Goal: Use online tool/utility: Utilize a website feature to perform a specific function

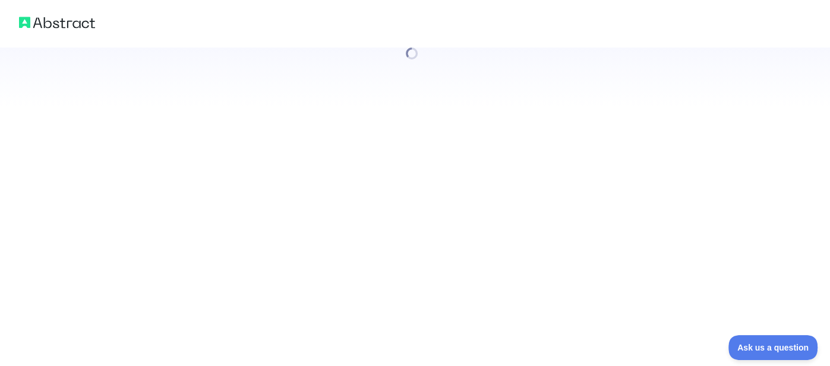
click at [361, 153] on div at bounding box center [415, 183] width 830 height 366
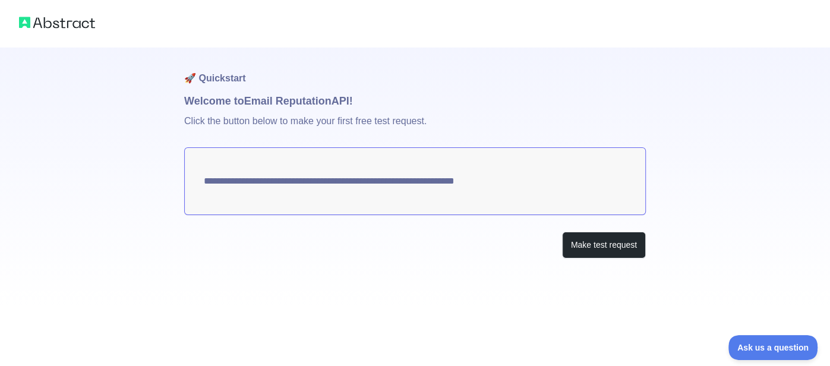
click at [243, 203] on textarea "**********" at bounding box center [415, 181] width 462 height 68
click at [195, 201] on textarea "**********" at bounding box center [415, 181] width 462 height 68
click at [320, 184] on textarea "**********" at bounding box center [415, 180] width 462 height 67
click at [623, 244] on button "Make test request" at bounding box center [604, 244] width 84 height 27
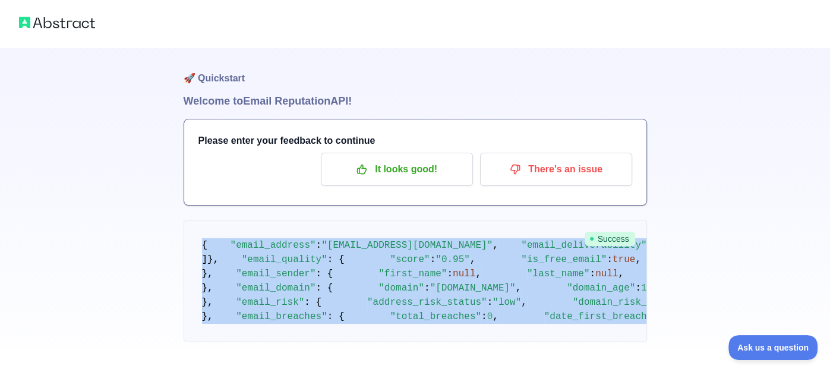
copy code "{ "email_address" : "[EMAIL_ADDRESS][DOMAIN_NAME]" , "email_deliverability" : {…"
drag, startPoint x: 247, startPoint y: 304, endPoint x: 191, endPoint y: 230, distance: 92.0
click at [191, 230] on pre "{ "email_address" : "[EMAIL_ADDRESS][DOMAIN_NAME]" , "email_deliverability" : {…" at bounding box center [415, 281] width 463 height 122
copy code "{ "email_address" : "[EMAIL_ADDRESS][DOMAIN_NAME]" , "email_deliverability" : {…"
click at [761, 251] on span ""deliverable"" at bounding box center [798, 245] width 74 height 11
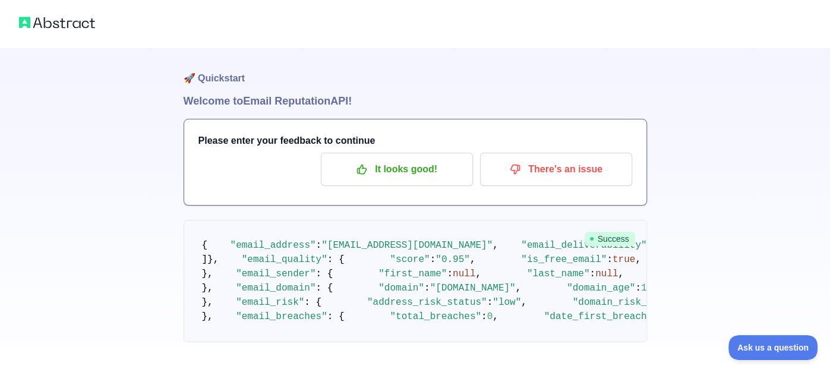
click at [205, 246] on span "{" at bounding box center [205, 245] width 6 height 11
click at [277, 293] on pre "{ "email_address" : "[EMAIL_ADDRESS][DOMAIN_NAME]" , "email_deliverability" : {…" at bounding box center [415, 281] width 463 height 122
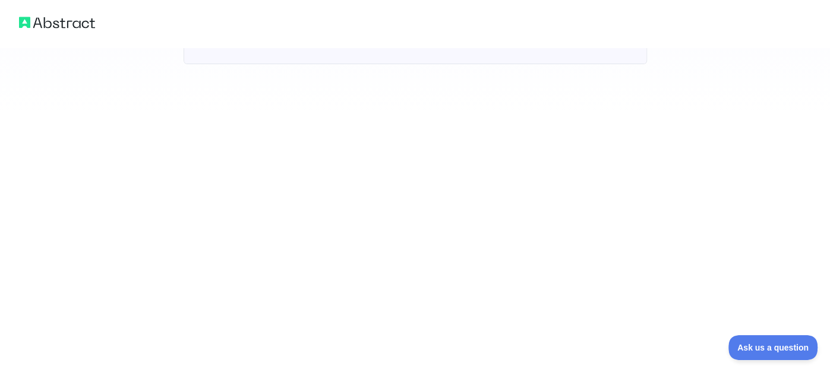
scroll to position [750, 0]
drag, startPoint x: 224, startPoint y: 256, endPoint x: 336, endPoint y: 304, distance: 122.2
copy code ""email_address" : "almokahrib1@gmail.com" , "email_deliverability" : { "status"…"
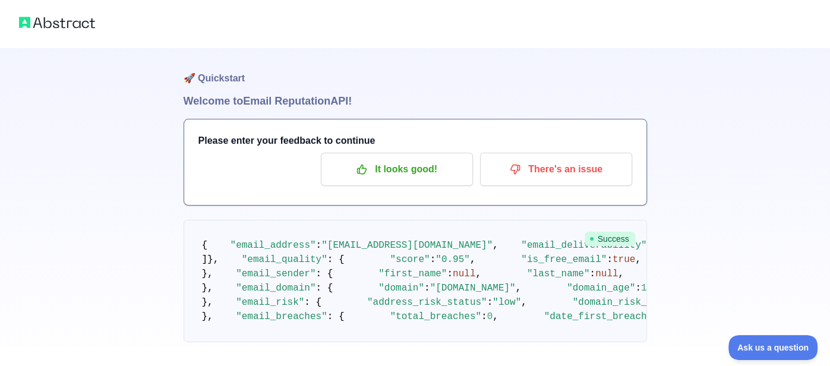
click at [396, 248] on pre "{ "email_address" : "[EMAIL_ADDRESS][DOMAIN_NAME]" , "email_deliverability" : {…" at bounding box center [415, 281] width 463 height 122
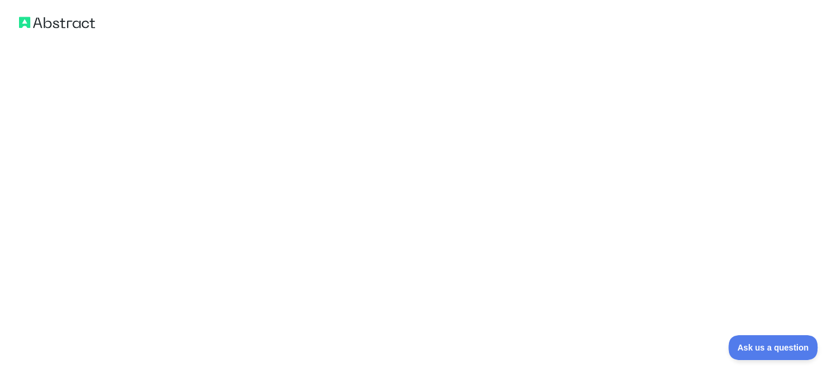
scroll to position [750, 0]
drag, startPoint x: 198, startPoint y: 238, endPoint x: 463, endPoint y: 314, distance: 275.8
copy code "{ "email_address" : "[EMAIL_ADDRESS][DOMAIN_NAME]" , "email_deliverability" : {…"
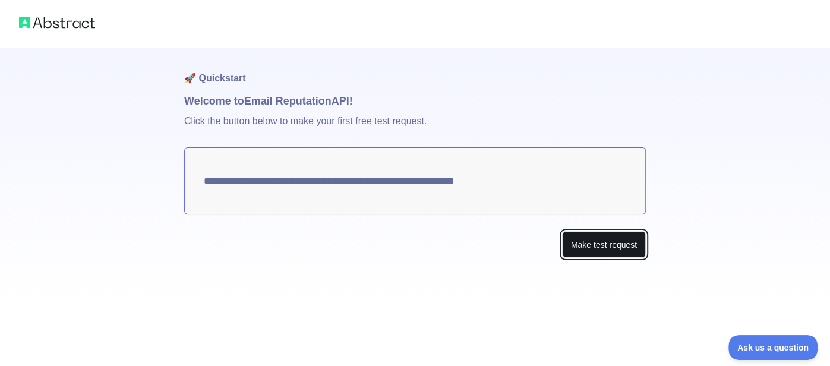
click at [624, 248] on button "Make test request" at bounding box center [604, 244] width 84 height 27
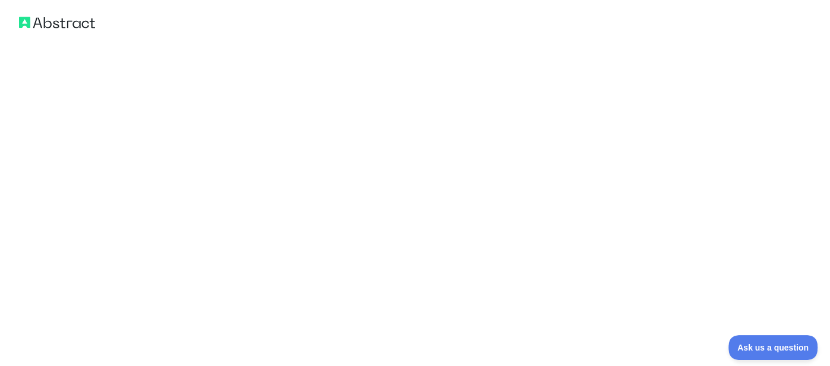
scroll to position [750, 0]
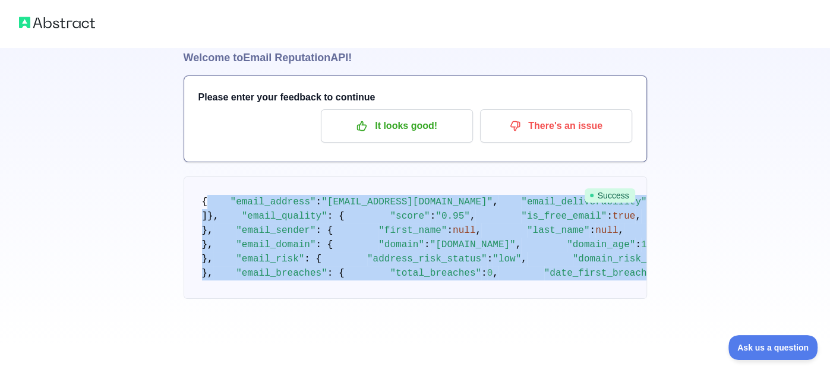
scroll to position [37, 0]
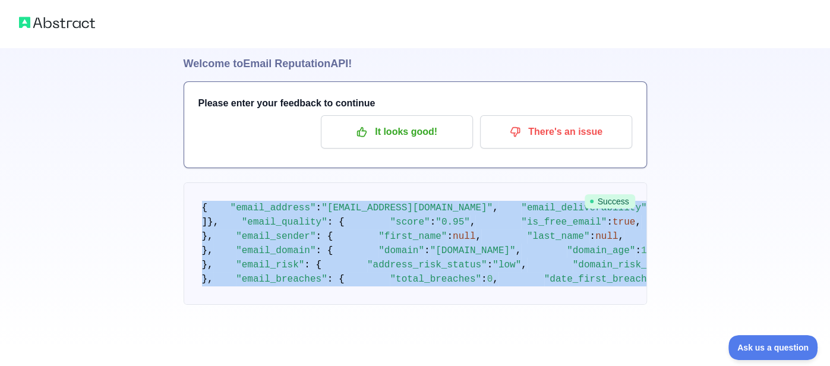
copy code "{ "email_address" : "[EMAIL_ADDRESS][DOMAIN_NAME]" , "email_deliverability" : {…"
click at [646, 213] on span ": {" at bounding box center [654, 208] width 17 height 11
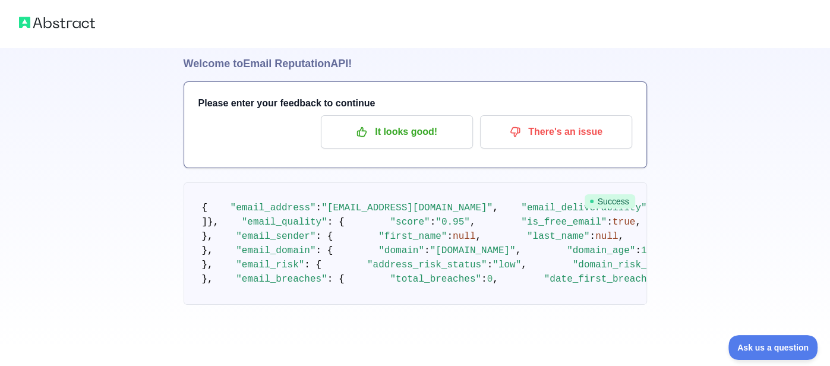
click at [475, 206] on pre "{ "email_address" : "[EMAIL_ADDRESS][DOMAIN_NAME]" , "email_deliverability" : {…" at bounding box center [415, 243] width 463 height 122
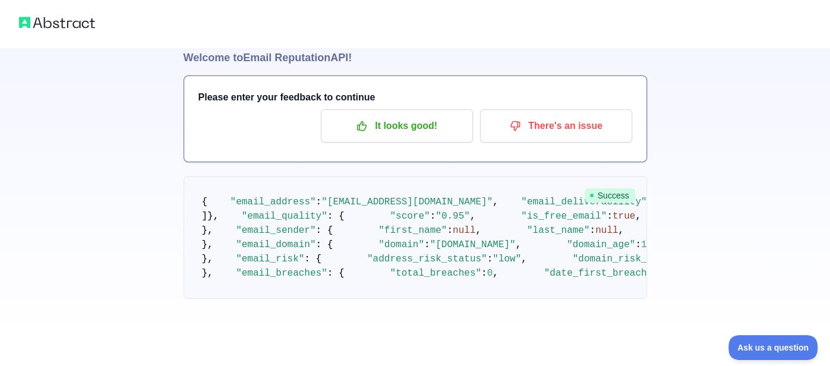
scroll to position [46, 0]
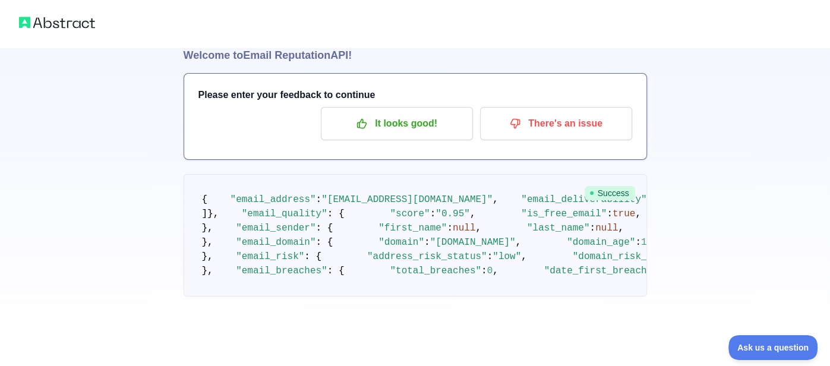
click at [190, 45] on div at bounding box center [415, 24] width 830 height 48
click at [271, 57] on h1 "Welcome to Email Reputation API!" at bounding box center [415, 55] width 463 height 17
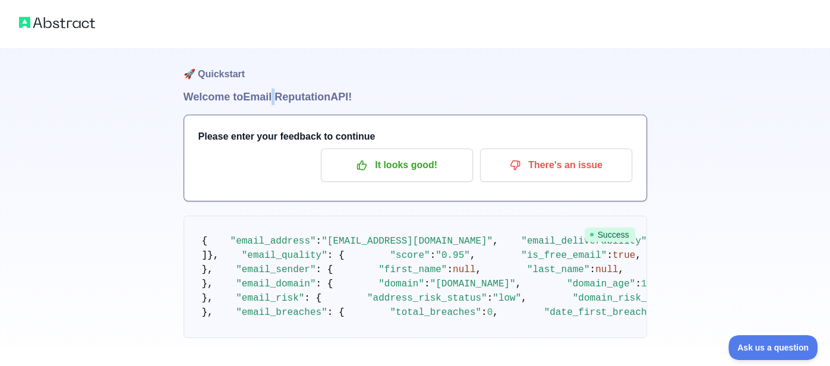
scroll to position [3, 0]
click at [611, 239] on span "Success" at bounding box center [610, 236] width 50 height 14
click at [761, 248] on span ""deliverable"" at bounding box center [798, 242] width 74 height 11
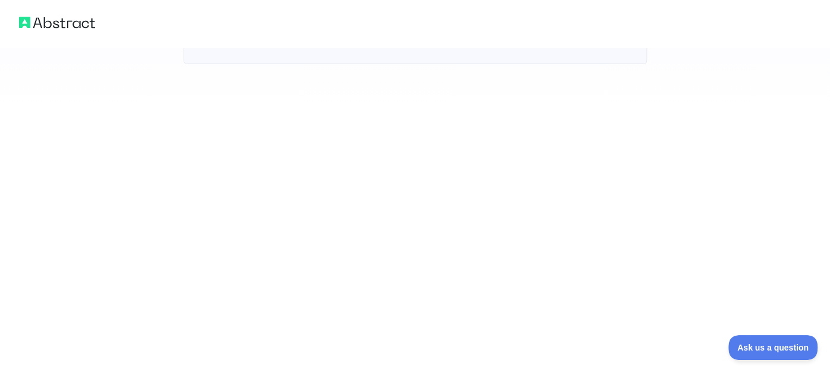
scroll to position [750, 0]
